Goal: Task Accomplishment & Management: Manage account settings

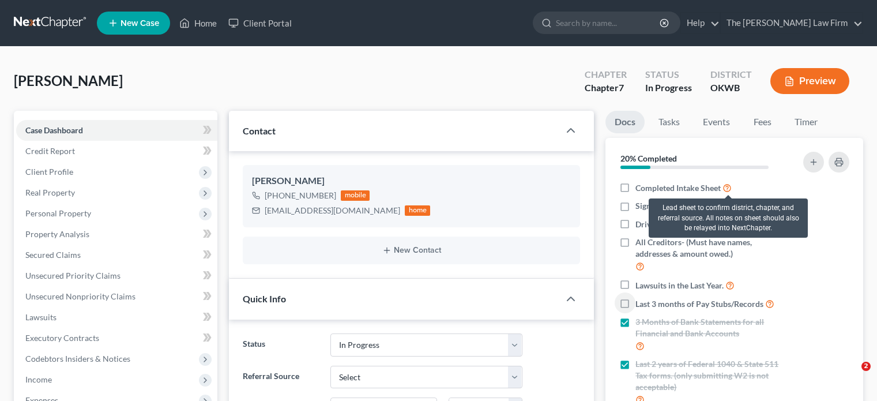
select select "4"
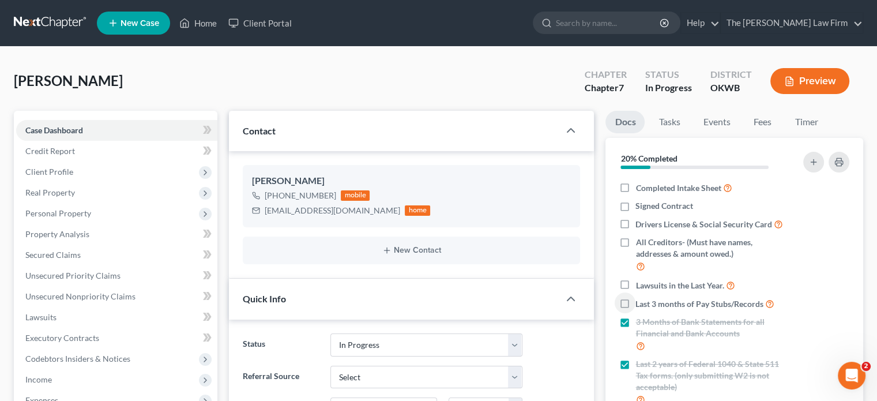
scroll to position [58, 0]
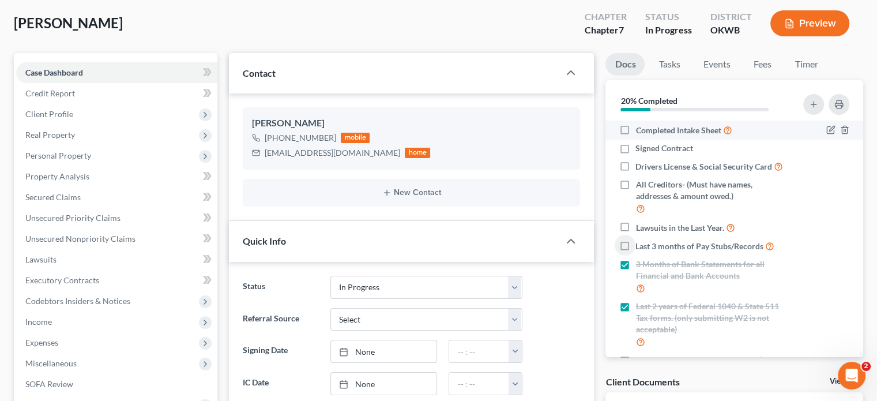
click at [635, 127] on label "Completed Intake Sheet" at bounding box center [683, 129] width 96 height 13
click at [640, 127] on input "Completed Intake Sheet" at bounding box center [643, 126] width 7 height 7
checkbox input "true"
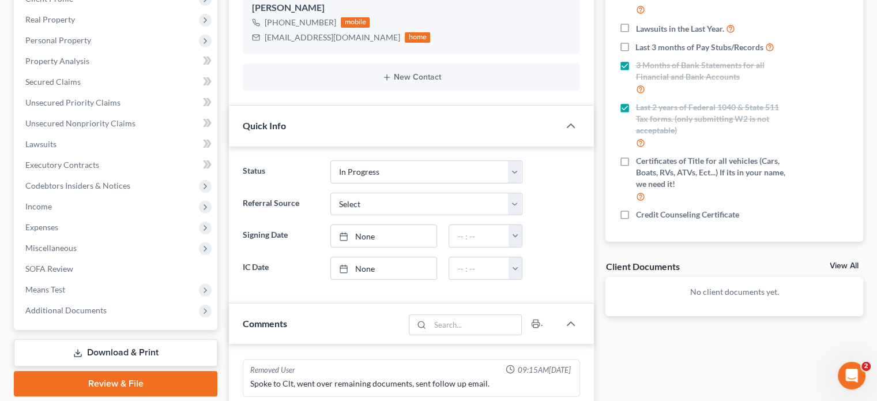
scroll to position [115, 0]
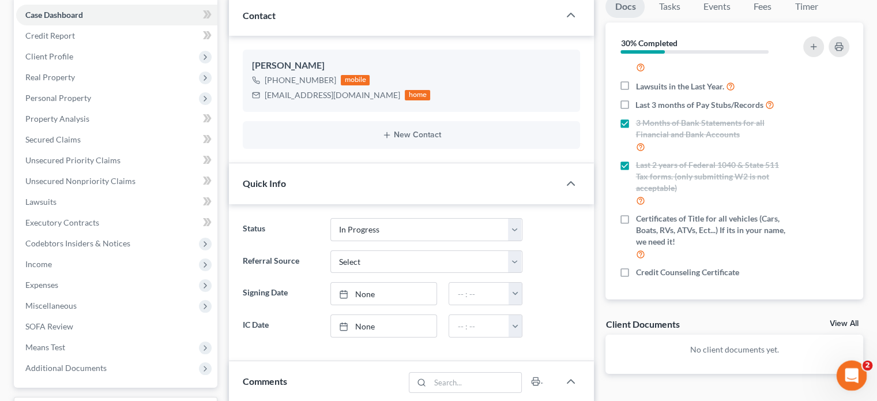
click at [858, 364] on div "Open Intercom Messenger" at bounding box center [850, 374] width 38 height 38
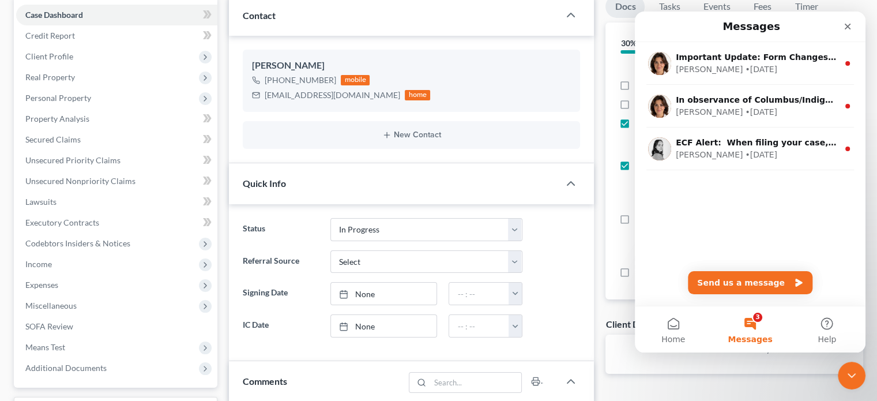
scroll to position [0, 0]
click at [854, 23] on div "Close" at bounding box center [847, 26] width 21 height 21
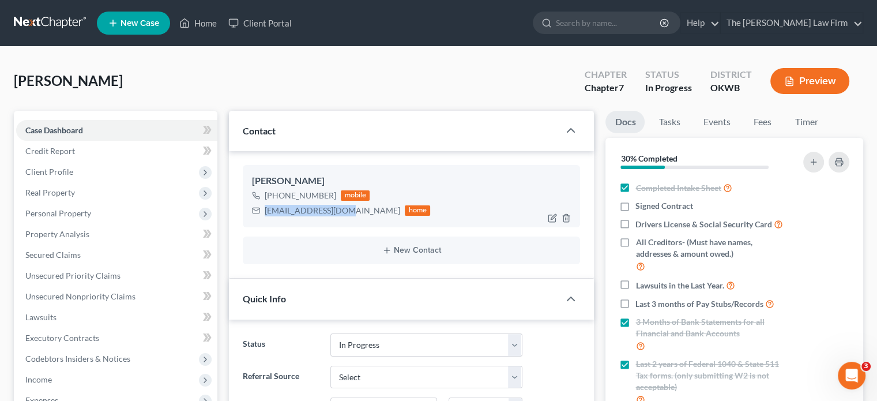
drag, startPoint x: 263, startPoint y: 209, endPoint x: 349, endPoint y: 212, distance: 86.0
click at [349, 212] on div "[EMAIL_ADDRESS][DOMAIN_NAME] home" at bounding box center [341, 210] width 178 height 15
copy div "[EMAIL_ADDRESS][DOMAIN_NAME]"
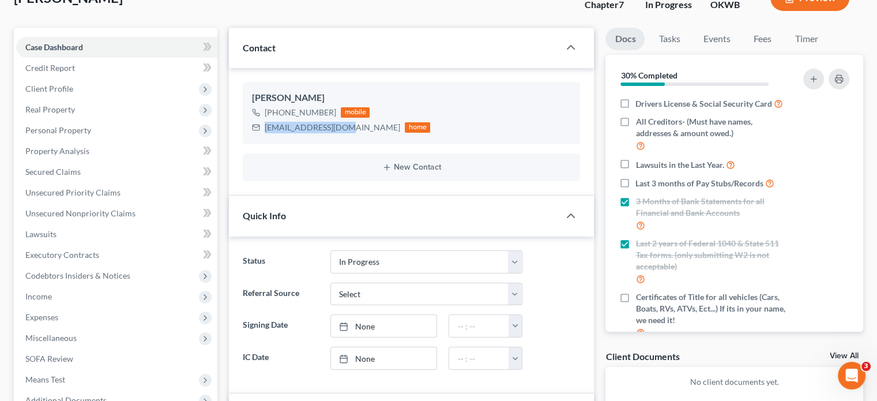
scroll to position [58, 0]
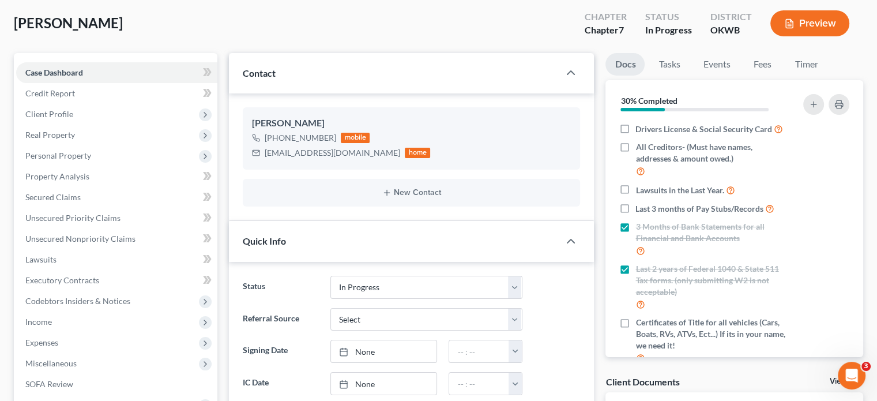
click at [366, 40] on div "[PERSON_NAME] Upgraded Chapter Chapter 7 Status In Progress District OKWB Previ…" at bounding box center [438, 28] width 849 height 50
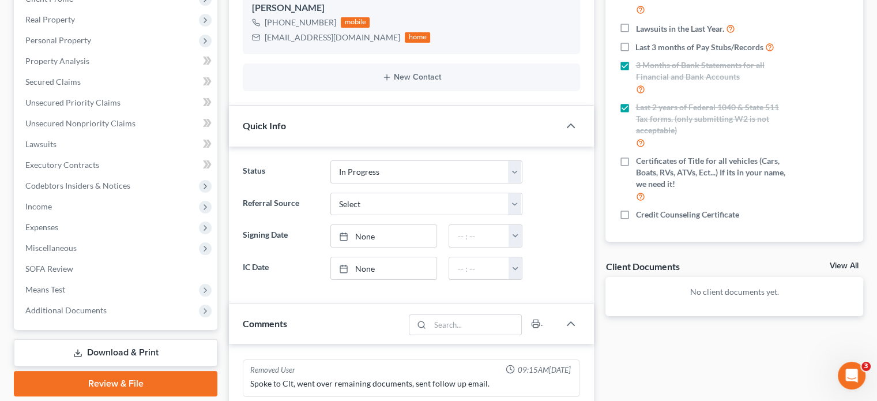
scroll to position [0, 0]
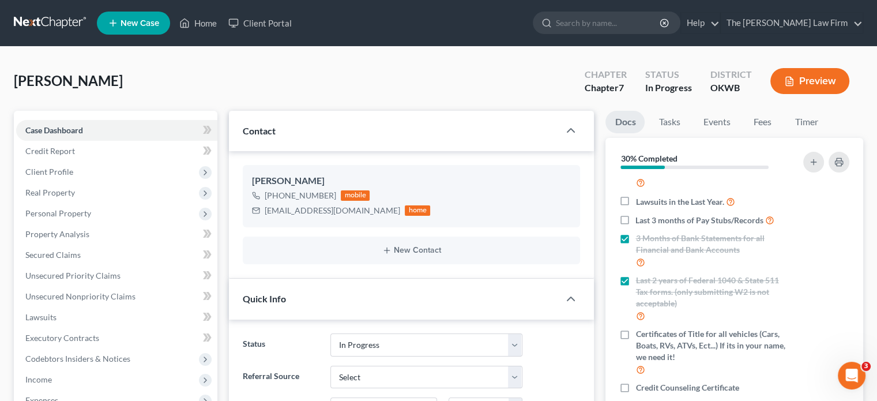
click at [58, 25] on link at bounding box center [51, 23] width 74 height 21
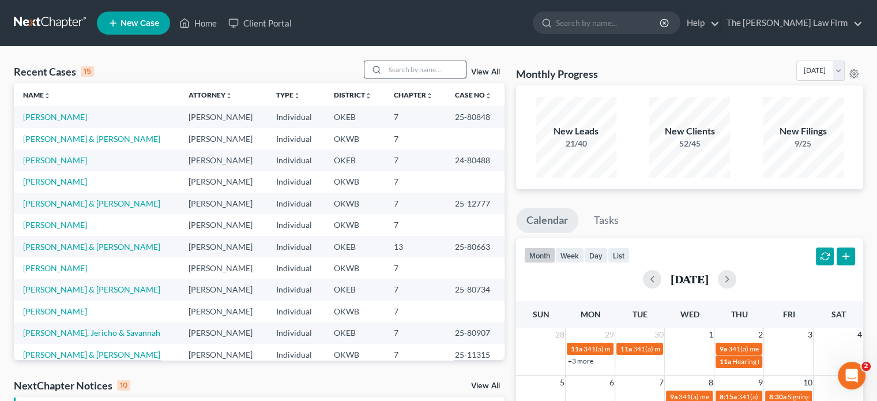
click at [402, 63] on input "search" at bounding box center [425, 69] width 81 height 17
type input "donald"
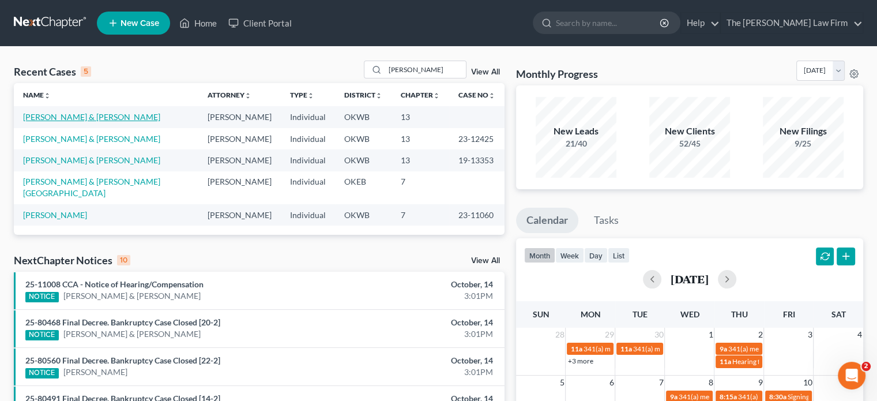
click at [80, 115] on link "Stone, Krystal & Donald" at bounding box center [91, 117] width 137 height 10
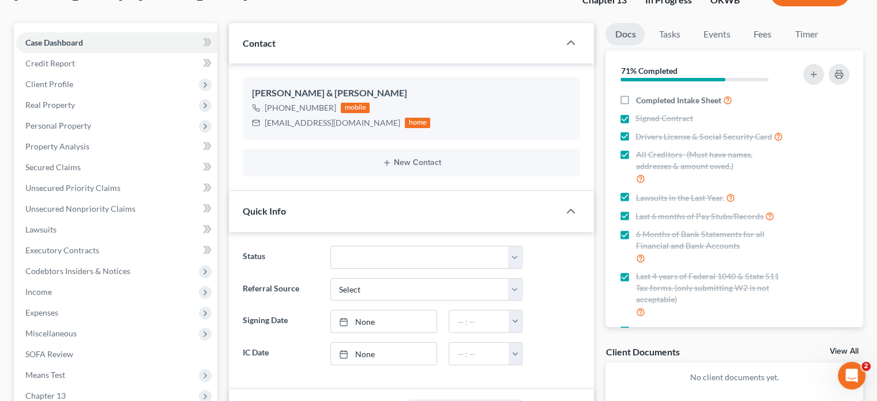
scroll to position [115, 0]
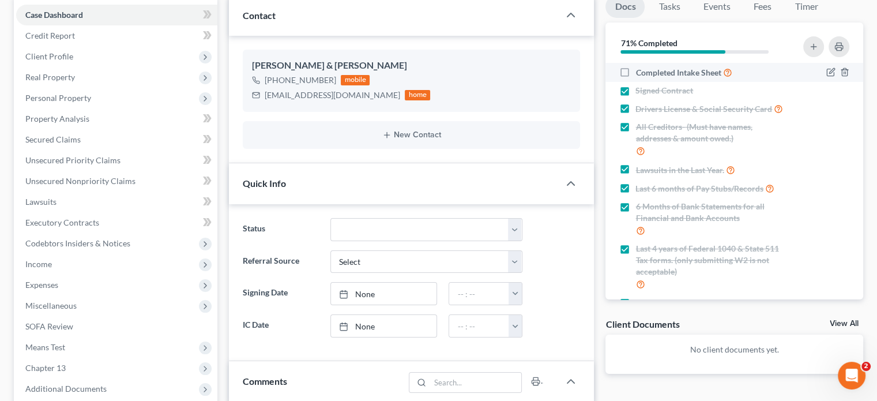
click at [635, 70] on label "Completed Intake Sheet" at bounding box center [683, 72] width 96 height 13
click at [640, 70] on input "Completed Intake Sheet" at bounding box center [643, 69] width 7 height 7
checkbox input "true"
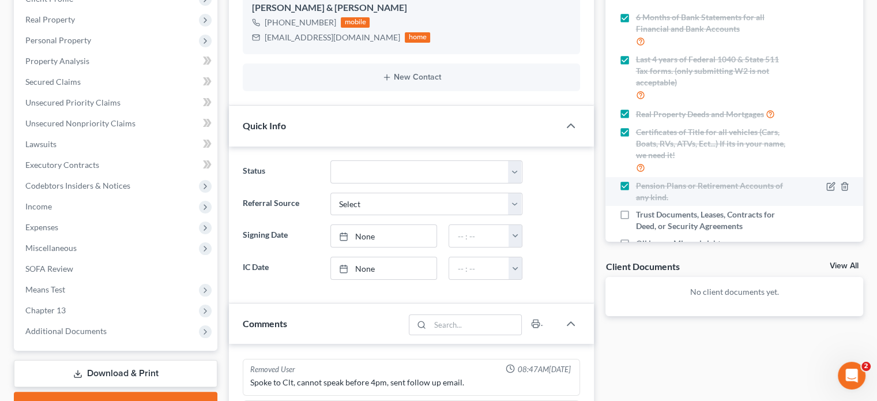
scroll to position [189, 0]
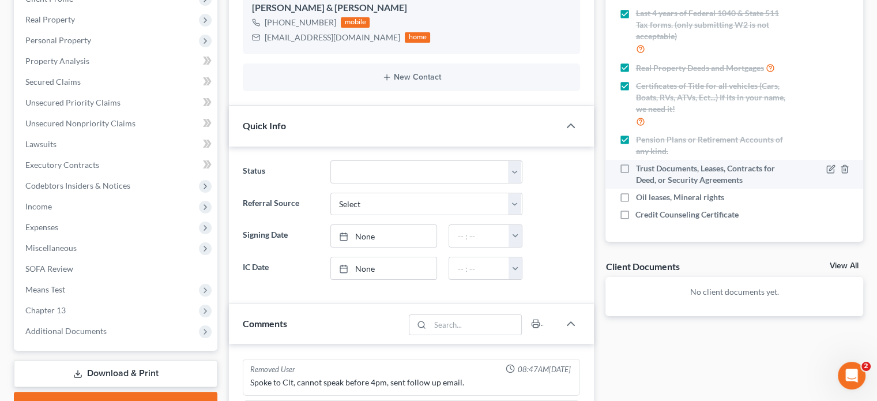
click at [635, 171] on label "Trust Documents, Leases, Contracts for Deed, or Security Agreements" at bounding box center [711, 174] width 153 height 23
click at [640, 170] on input "Trust Documents, Leases, Contracts for Deed, or Security Agreements" at bounding box center [643, 166] width 7 height 7
checkbox input "true"
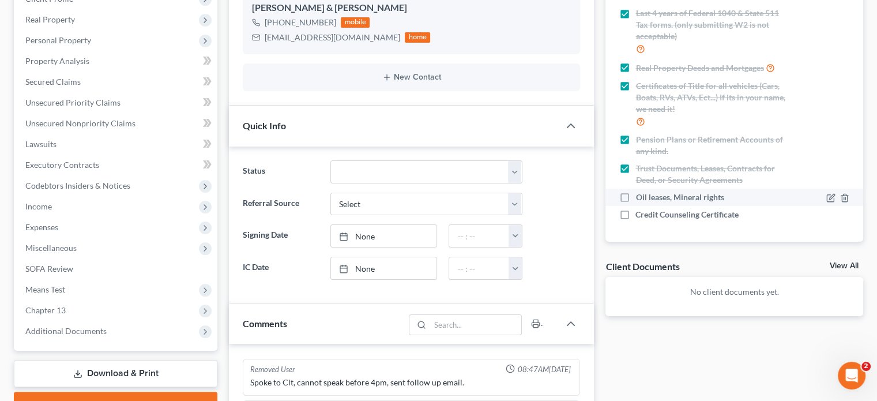
click at [635, 198] on label "Oil leases, Mineral rights" at bounding box center [679, 197] width 88 height 12
click at [640, 198] on input "Oil leases, Mineral rights" at bounding box center [643, 194] width 7 height 7
checkbox input "true"
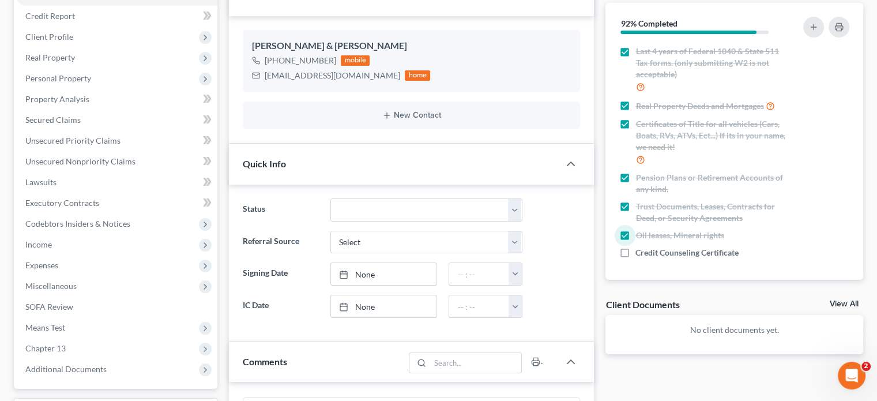
scroll to position [173, 0]
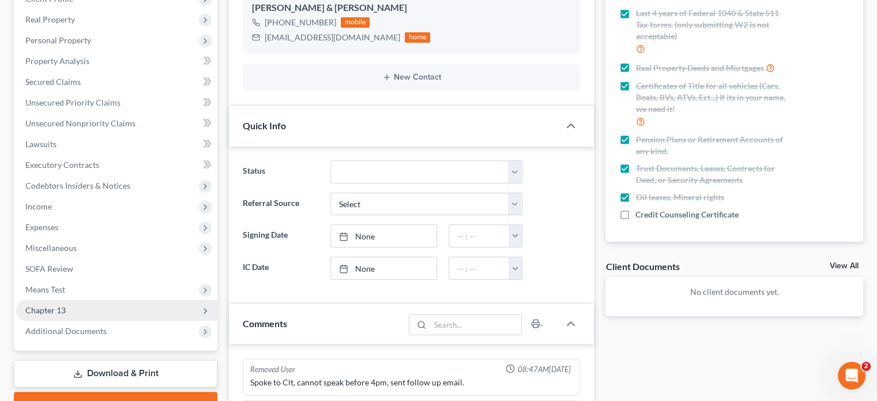
click at [192, 309] on span "Chapter 13" at bounding box center [116, 310] width 201 height 21
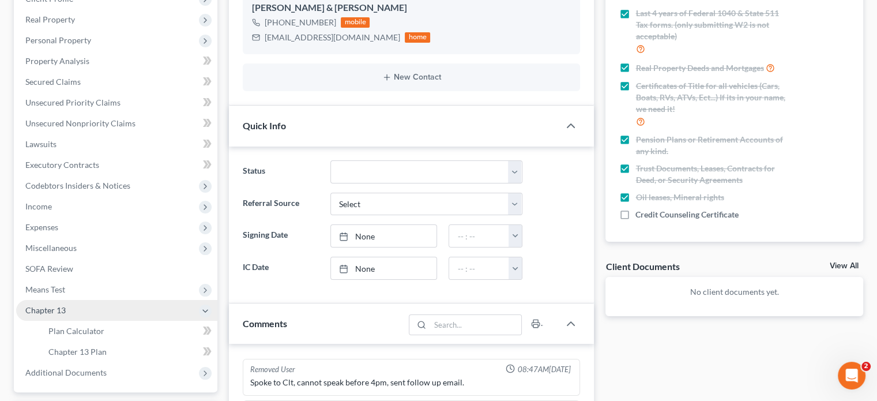
click at [192, 309] on span "Chapter 13" at bounding box center [116, 310] width 201 height 21
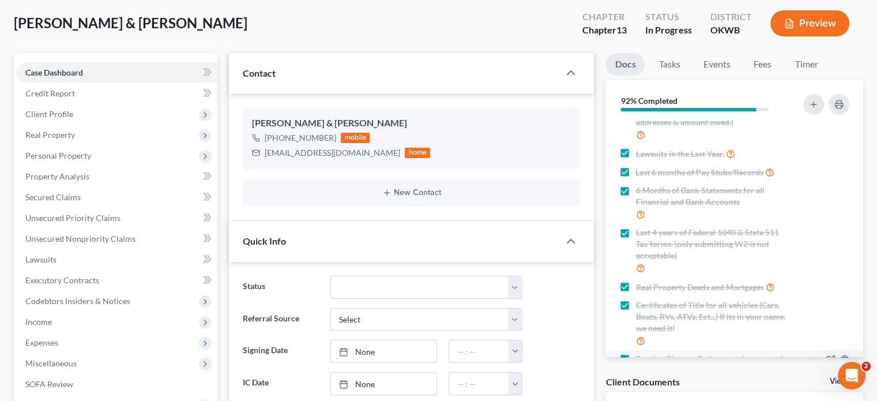
scroll to position [16, 0]
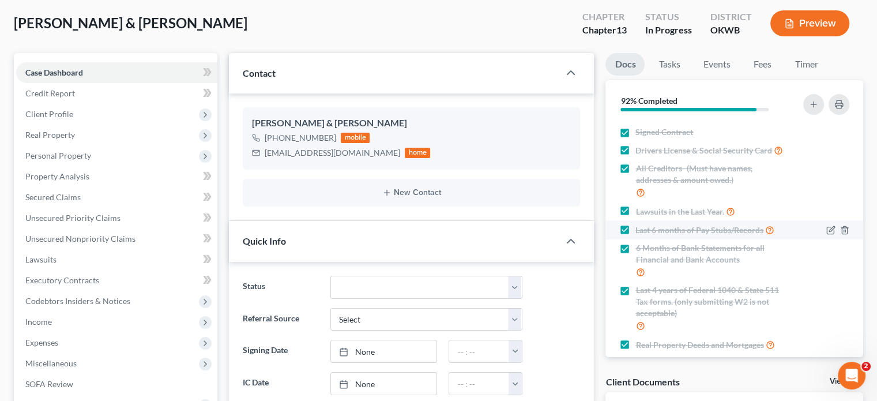
click at [635, 236] on label "Last 6 months of Pay Stubs/Records" at bounding box center [704, 229] width 139 height 13
click at [640, 231] on input "Last 6 months of Pay Stubs/Records" at bounding box center [643, 226] width 7 height 7
checkbox input "false"
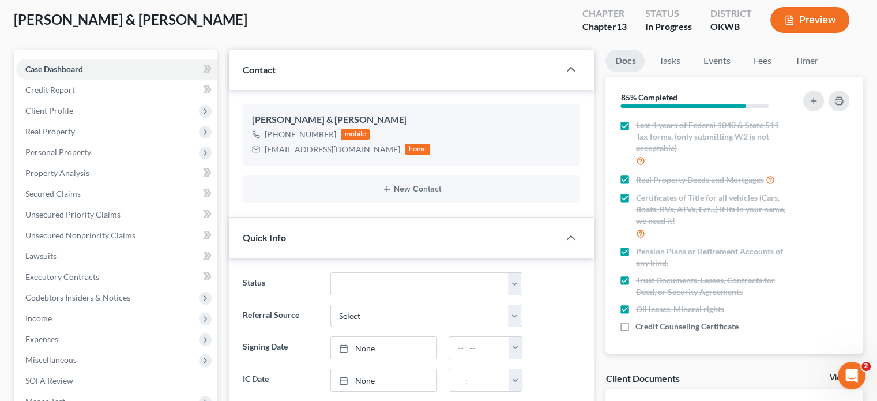
scroll to position [0, 0]
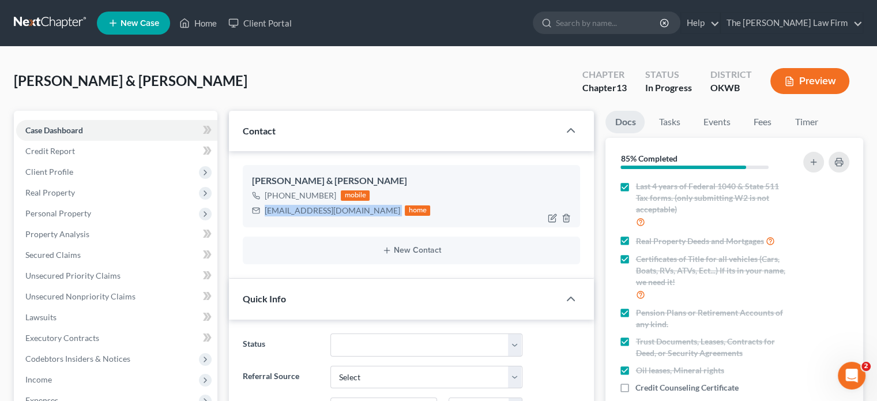
drag, startPoint x: 263, startPoint y: 211, endPoint x: 339, endPoint y: 212, distance: 76.1
click at [343, 210] on div "stkrystal8@gmail.com home" at bounding box center [341, 210] width 178 height 15
copy div "stkrystal8@gmail.com"
click at [444, 84] on div "Stone, Krystal & Donald Upgraded Chapter Chapter 13 Status In Progress District…" at bounding box center [438, 86] width 849 height 50
click at [627, 17] on input "search" at bounding box center [609, 22] width 106 height 21
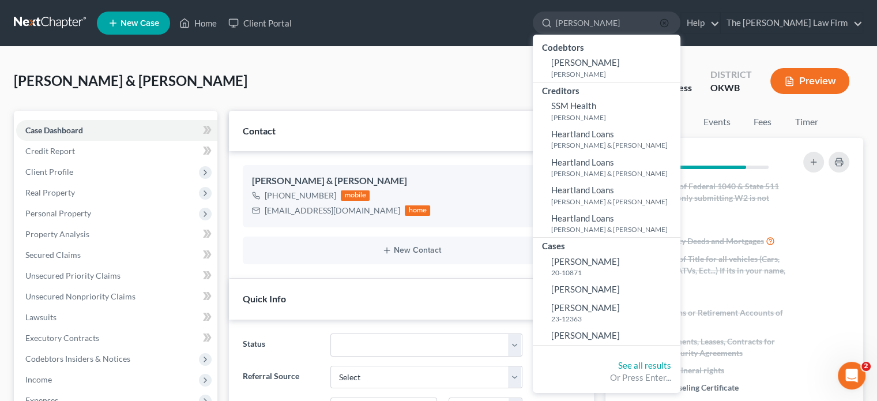
type input "heather"
click at [668, 20] on circle "button" at bounding box center [663, 22] width 7 height 7
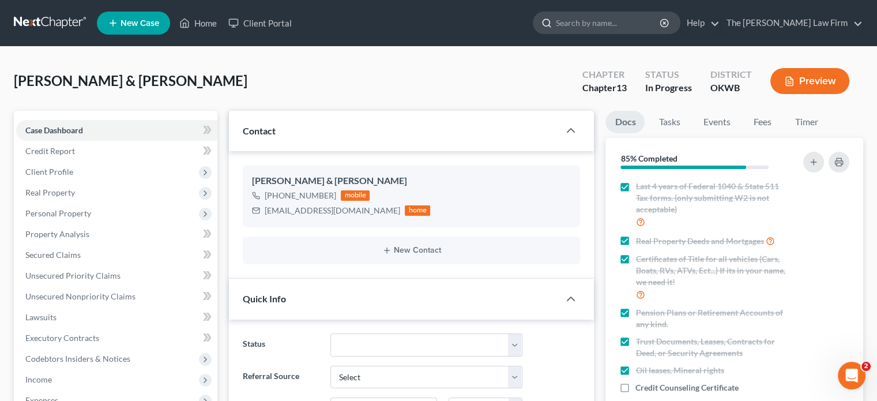
click at [627, 25] on input "search" at bounding box center [609, 22] width 106 height 21
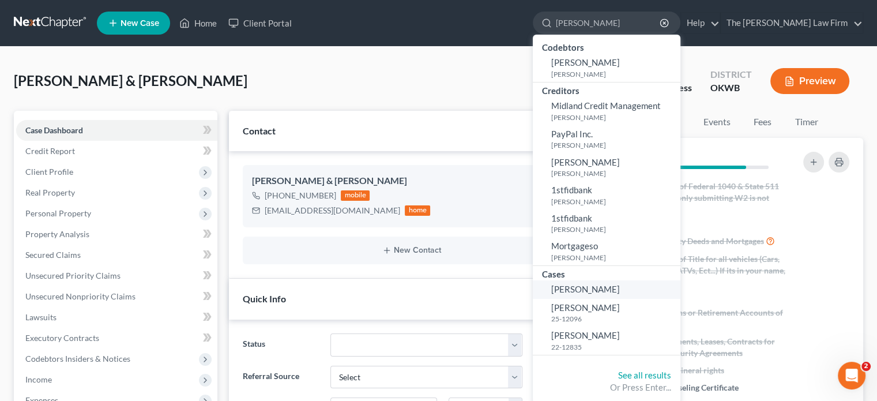
type input "spradlin"
click at [620, 292] on span "Spradlin, Heather" at bounding box center [585, 289] width 69 height 10
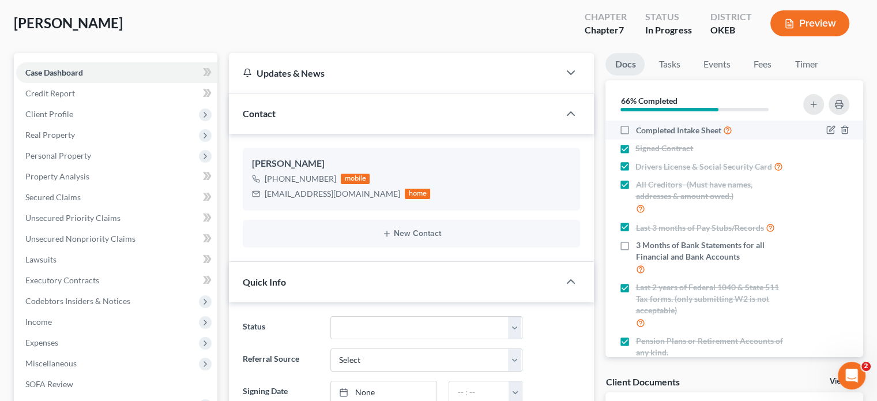
click at [635, 128] on label "Completed Intake Sheet" at bounding box center [683, 129] width 96 height 13
click at [640, 128] on input "Completed Intake Sheet" at bounding box center [643, 126] width 7 height 7
checkbox input "true"
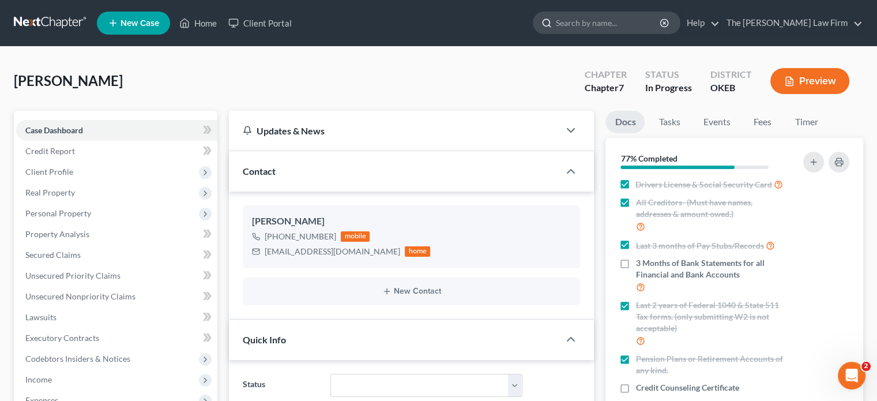
click at [609, 28] on input "search" at bounding box center [609, 22] width 106 height 21
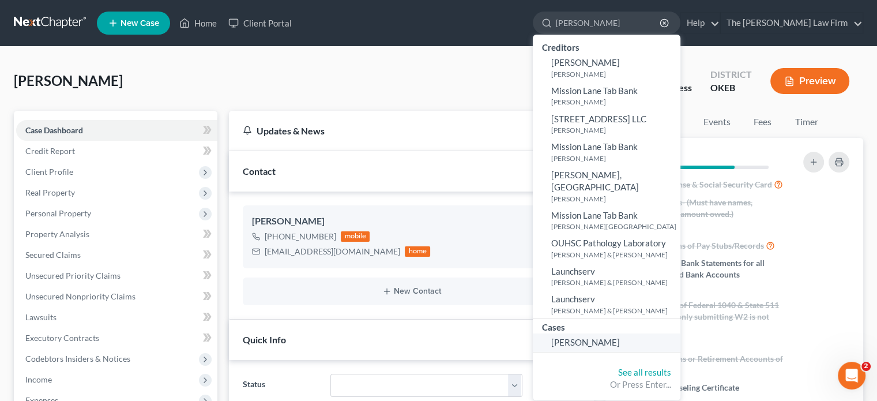
type input "Layne"
click at [620, 337] on span "[PERSON_NAME]" at bounding box center [585, 342] width 69 height 10
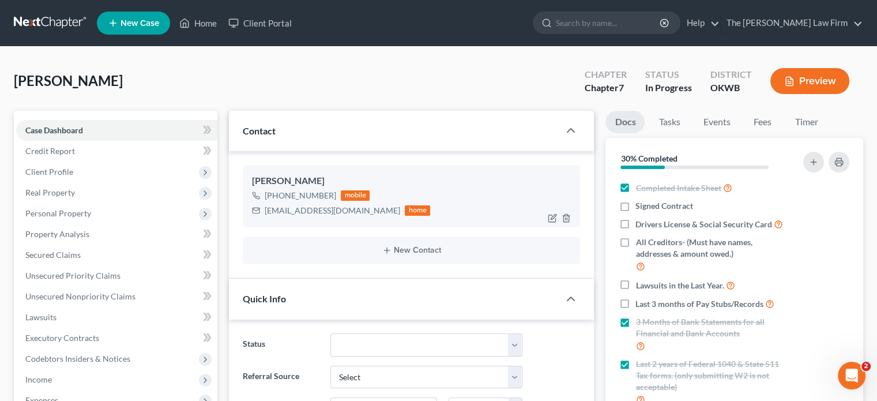
scroll to position [356, 0]
